Goal: Task Accomplishment & Management: Manage account settings

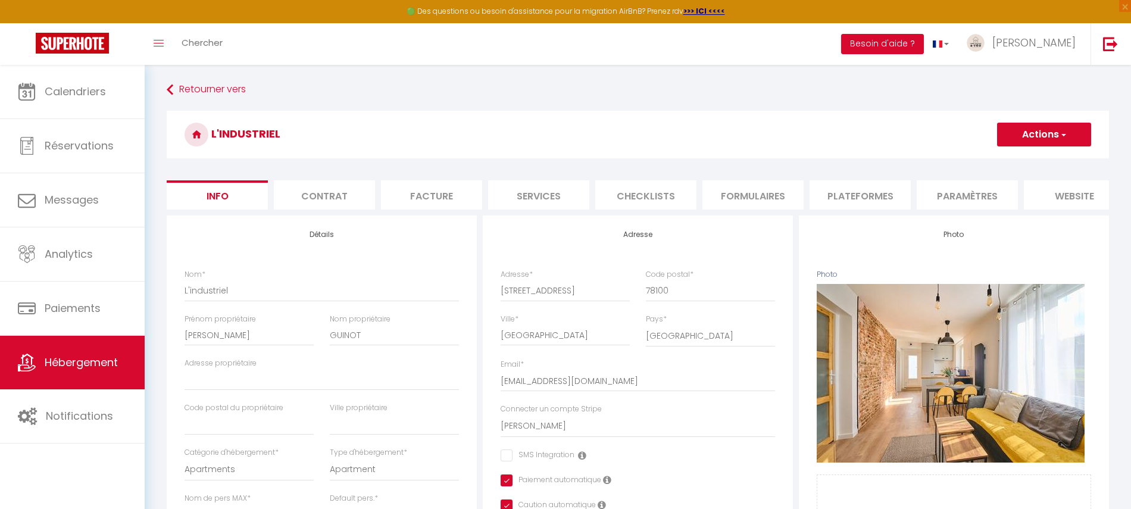
select select "4"
select select "2"
select select "16:00"
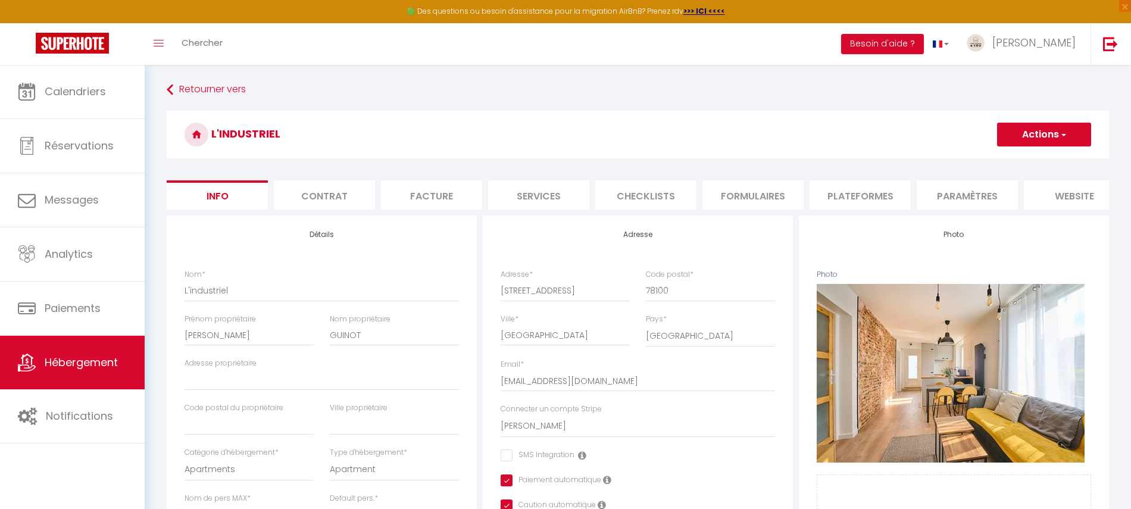
select select "23:45"
select select "10:00"
select select "30"
select select "120"
select select "15587"
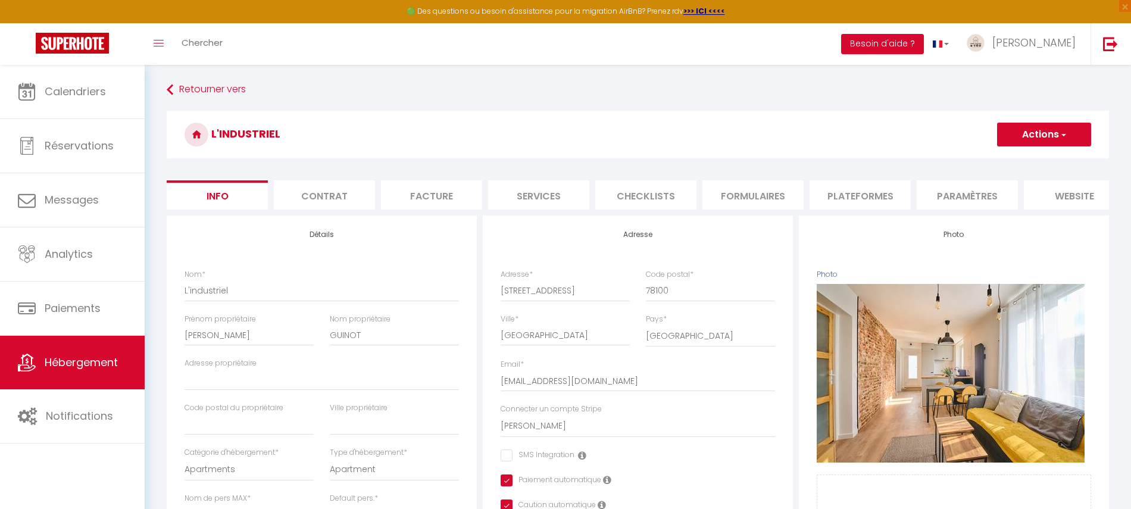
select select "28"
select select "23671"
